Goal: Transaction & Acquisition: Book appointment/travel/reservation

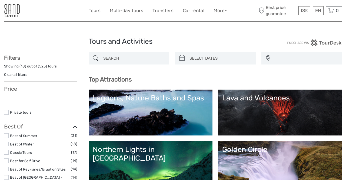
select select
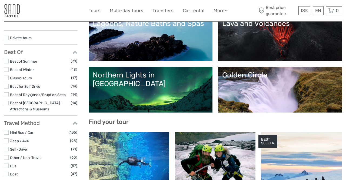
select select
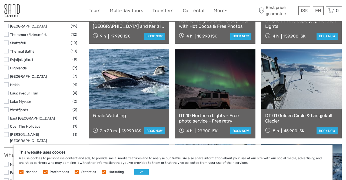
scroll to position [347, 0]
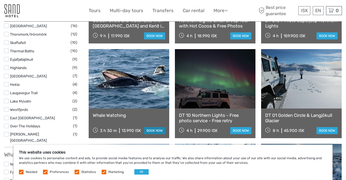
click at [160, 131] on link "book now" at bounding box center [154, 130] width 21 height 7
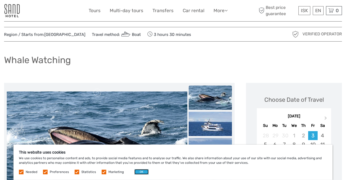
click at [120, 123] on img at bounding box center [97, 151] width 180 height 118
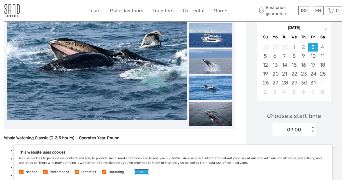
scroll to position [99, 0]
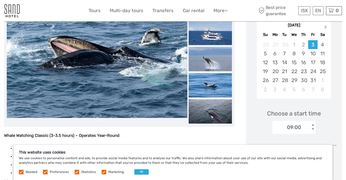
click at [326, 26] on button "Next Month" at bounding box center [326, 28] width 9 height 9
click at [332, 26] on div "December 2025 Previous Month Next Month December 2025 Su Mo Tu We Th Fr Sa 30 1…" at bounding box center [293, 59] width 85 height 86
click at [326, 26] on span "Next Month" at bounding box center [326, 28] width 0 height 8
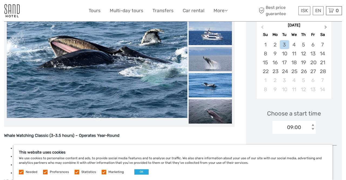
click at [326, 26] on span "Next Month" at bounding box center [326, 28] width 0 height 8
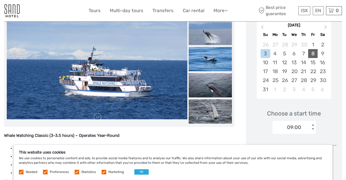
click at [312, 53] on div "8" at bounding box center [312, 53] width 9 height 9
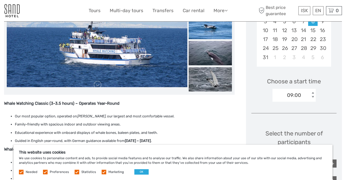
scroll to position [132, 0]
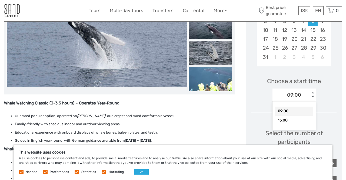
click at [312, 96] on div "< >" at bounding box center [312, 95] width 5 height 6
click at [288, 119] on div "13:00" at bounding box center [294, 120] width 38 height 9
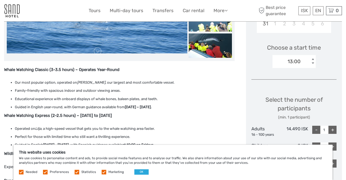
scroll to position [165, 0]
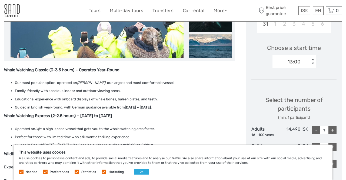
click at [215, 105] on li "Guided in English year-round, with German guidance available from May 1st – Sep…" at bounding box center [125, 108] width 220 height 6
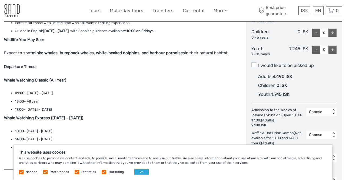
scroll to position [279, 0]
click at [254, 64] on span at bounding box center [253, 65] width 5 height 5
click at [258, 64] on input "I would like to be picked up" at bounding box center [258, 64] width 0 height 0
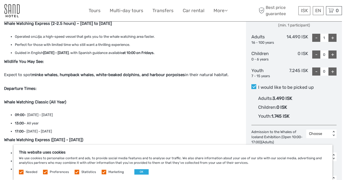
scroll to position [257, 0]
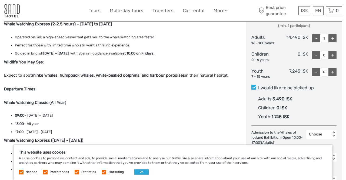
click at [332, 38] on div "+" at bounding box center [332, 38] width 8 height 8
type input "2"
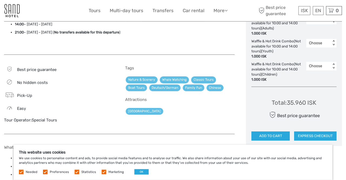
scroll to position [394, 0]
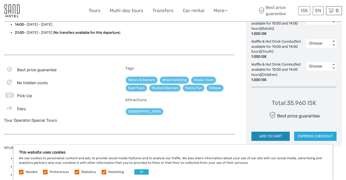
click at [266, 136] on button "ADD TO CART" at bounding box center [270, 136] width 38 height 9
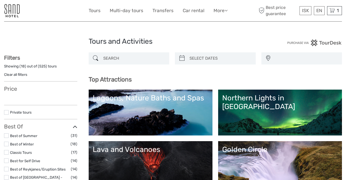
select select
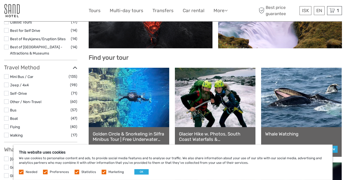
scroll to position [139, 0]
click at [333, 10] on icon at bounding box center [331, 10] width 5 height 7
